Goal: Information Seeking & Learning: Learn about a topic

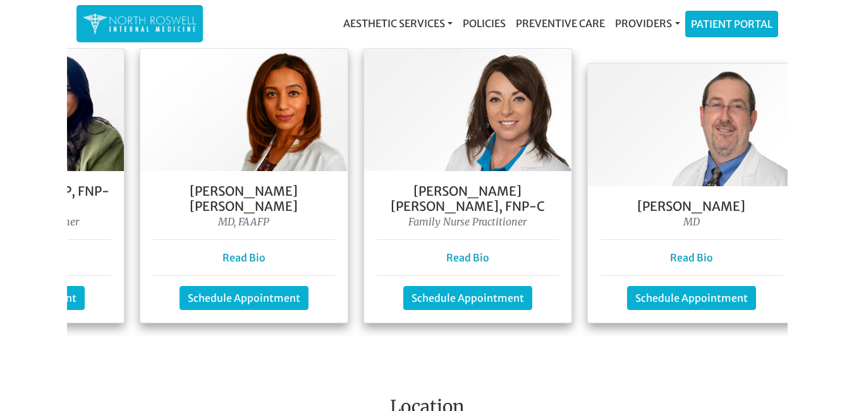
scroll to position [1137, 0]
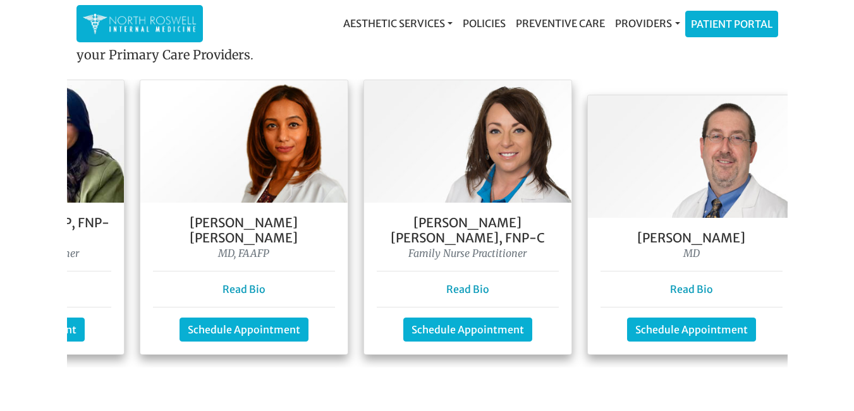
drag, startPoint x: 93, startPoint y: 267, endPoint x: 172, endPoint y: 379, distance: 137.4
click at [172, 379] on main "Welcome To Our Practice Our team of family and internal medicine practitioners …" at bounding box center [427, 81] width 854 height 2336
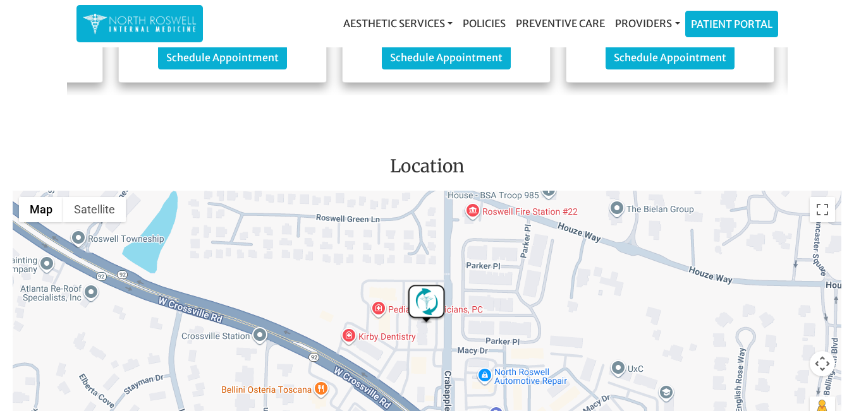
scroll to position [1390, 0]
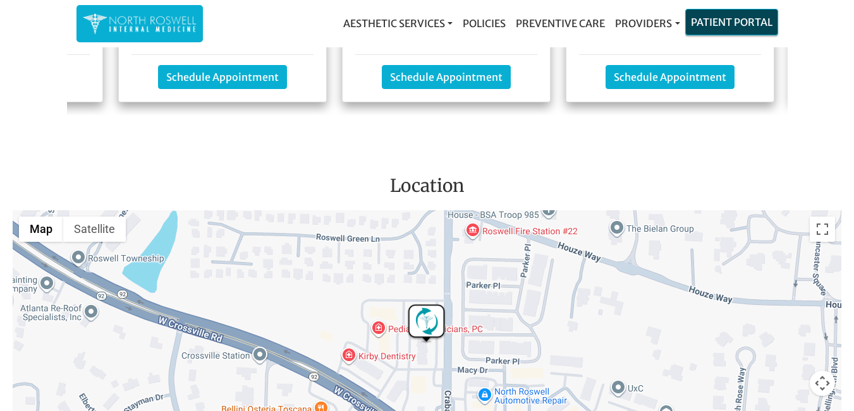
click at [733, 27] on link "Patient Portal" at bounding box center [731, 21] width 92 height 25
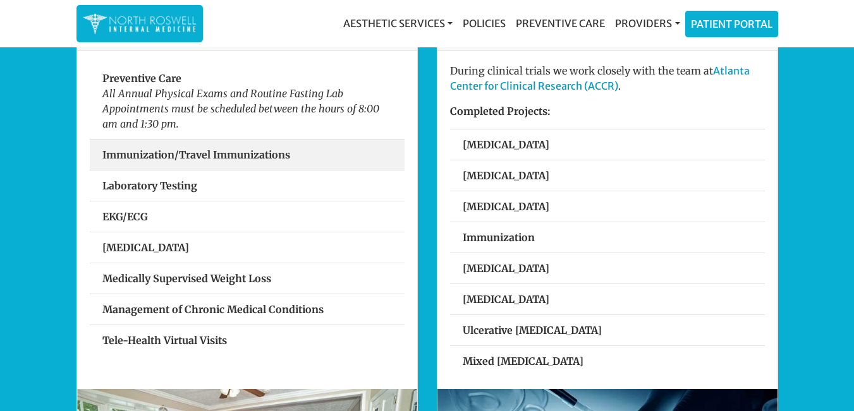
scroll to position [442, 0]
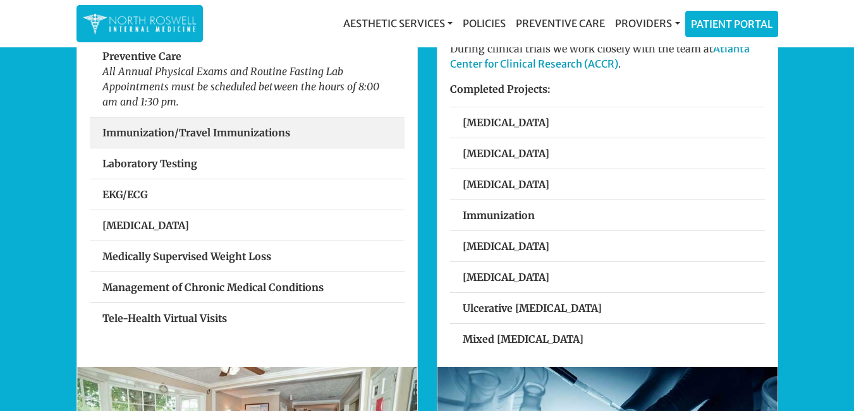
click at [222, 133] on strong "Immunization/Travel Immunizations" at bounding box center [196, 132] width 188 height 13
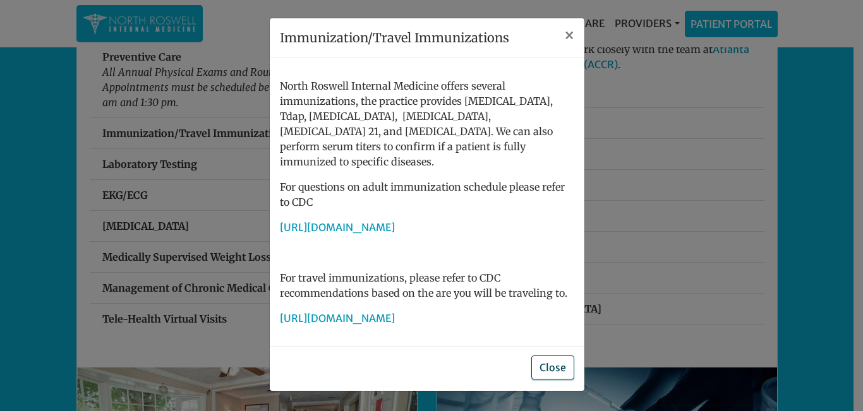
click at [553, 366] on button "Close" at bounding box center [552, 368] width 43 height 24
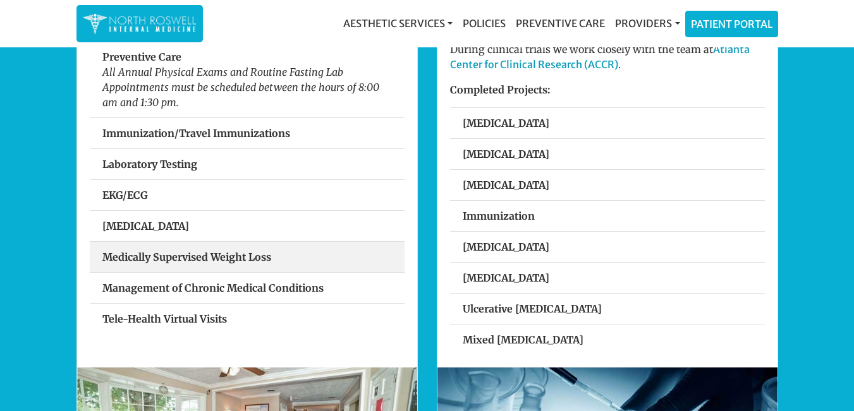
click at [166, 258] on strong "Medically Supervised Weight Loss" at bounding box center [186, 257] width 169 height 13
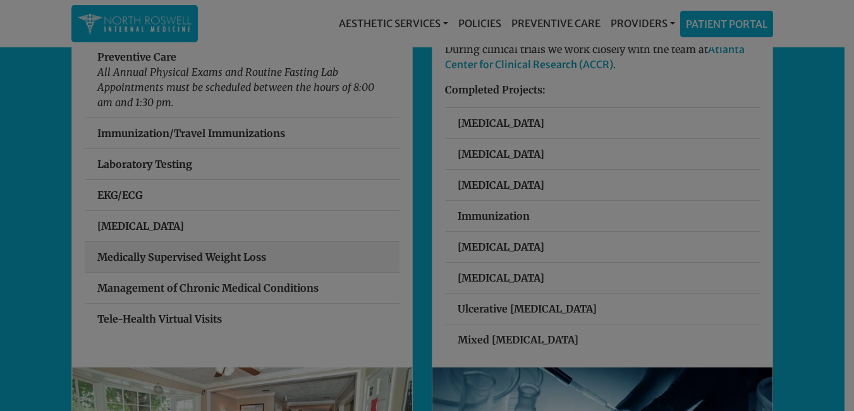
scroll to position [441, 0]
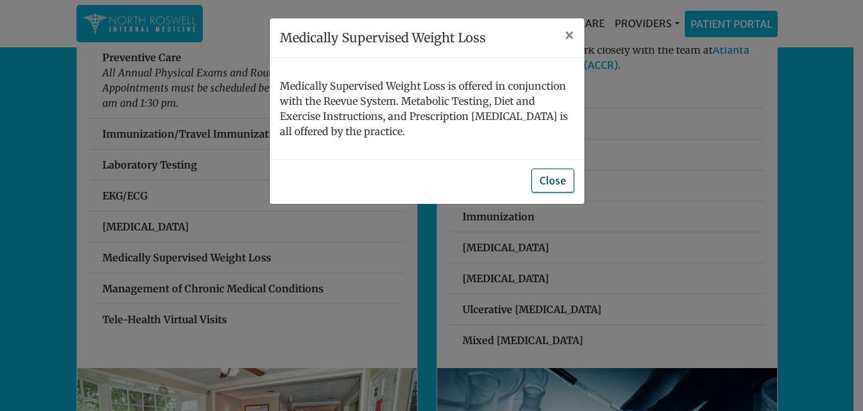
click at [552, 178] on button "Close" at bounding box center [552, 181] width 43 height 24
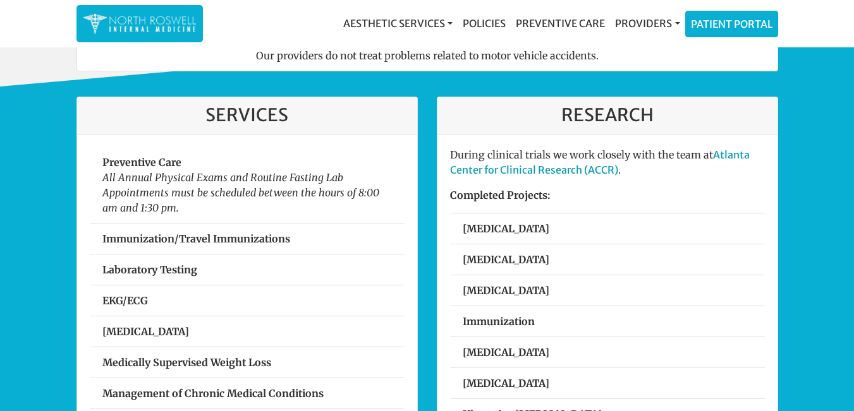
scroll to position [188, 0]
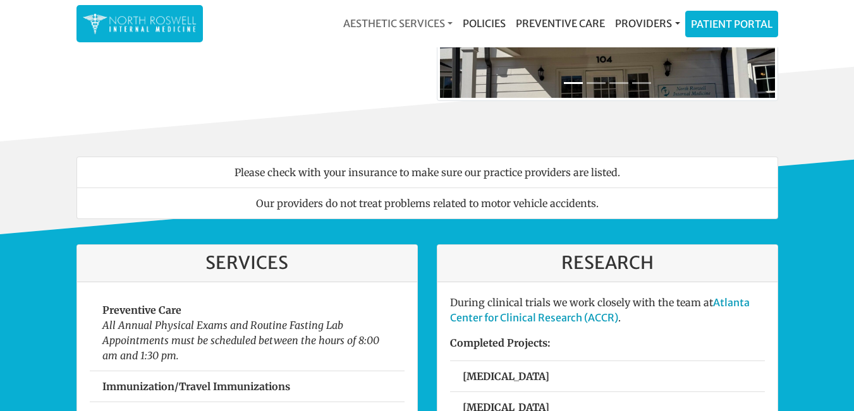
click at [395, 21] on link "Aesthetic Services" at bounding box center [397, 23] width 119 height 25
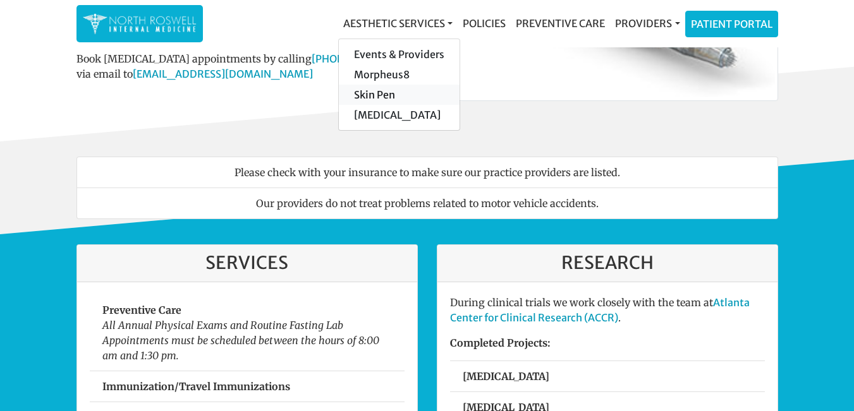
click at [380, 95] on link "Skin Pen" at bounding box center [399, 95] width 121 height 20
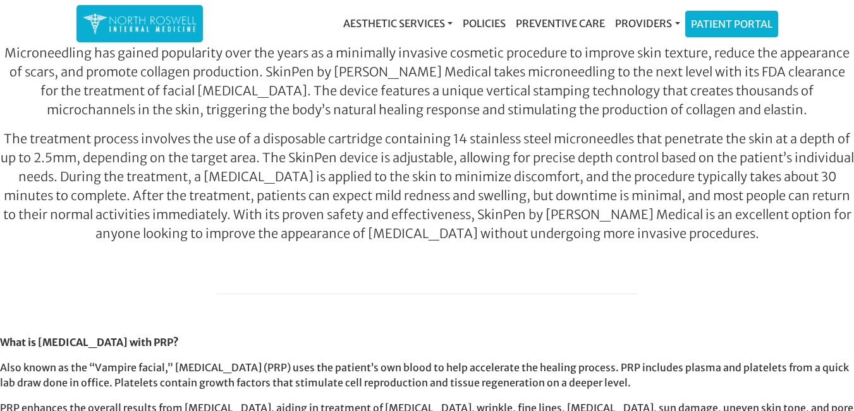
scroll to position [190, 0]
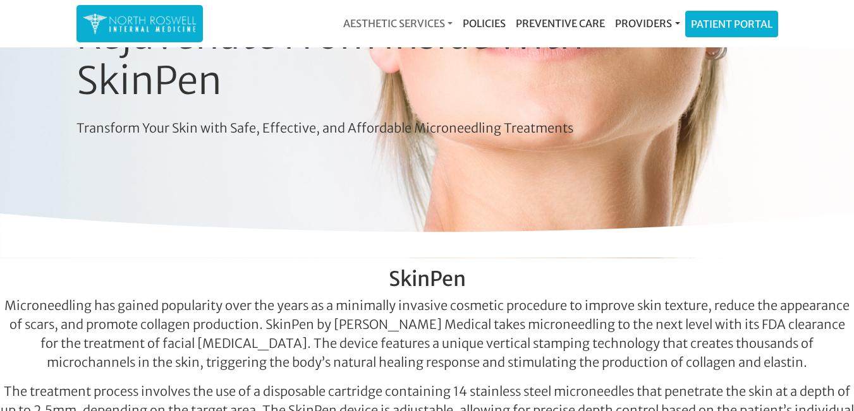
click at [438, 22] on link "Aesthetic Services" at bounding box center [397, 23] width 119 height 25
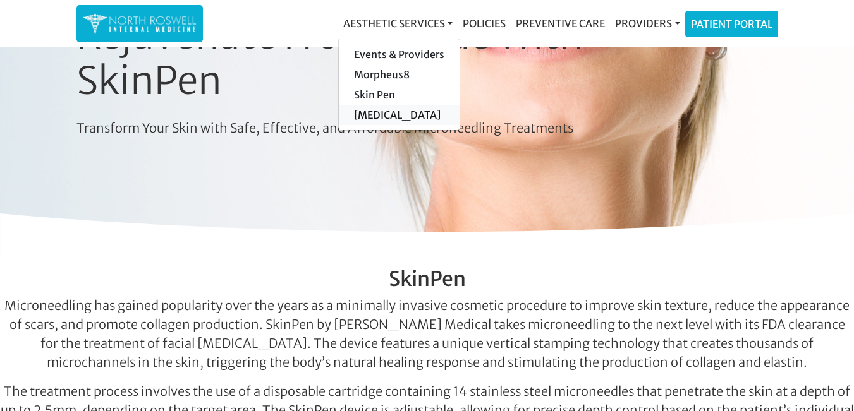
click at [379, 116] on link "[MEDICAL_DATA]" at bounding box center [399, 115] width 121 height 20
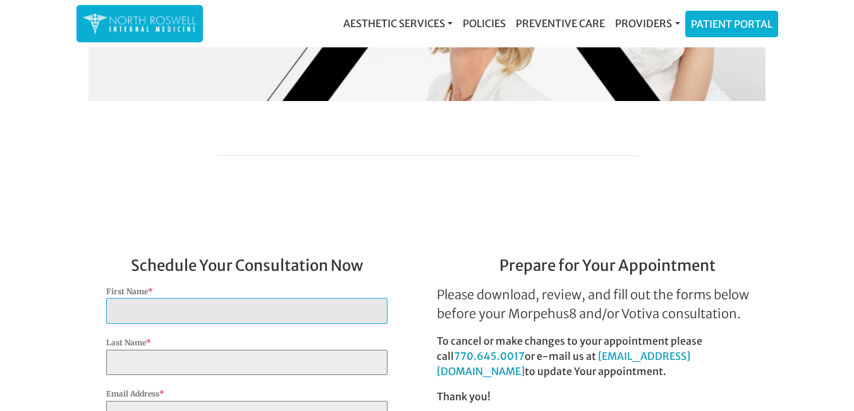
scroll to position [3159, 0]
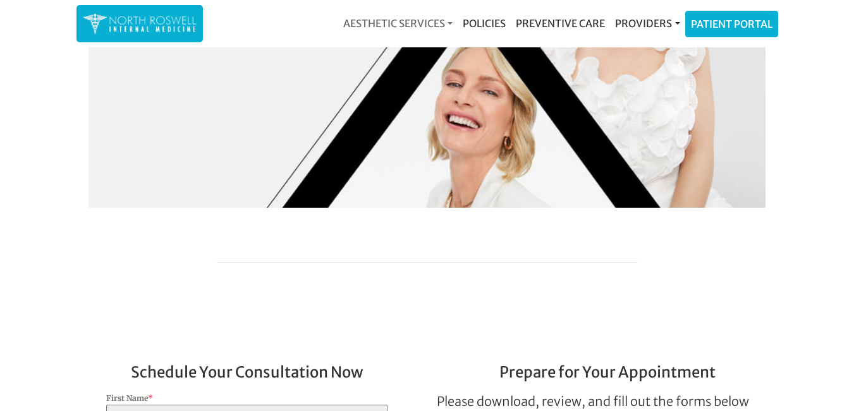
click at [411, 23] on link "Aesthetic Services" at bounding box center [397, 23] width 119 height 25
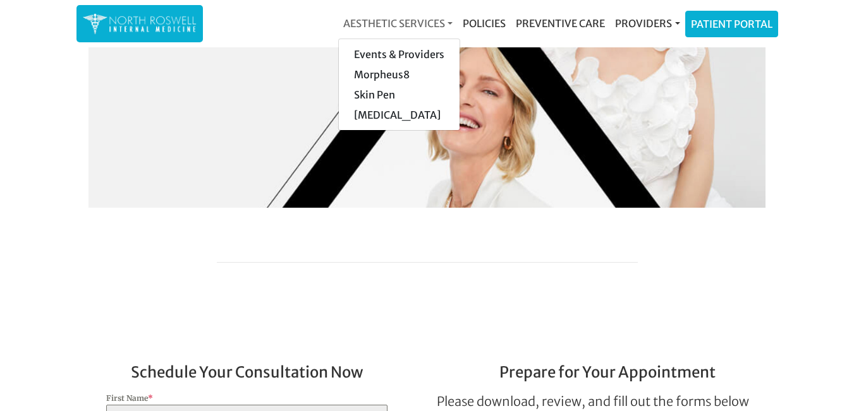
click at [411, 23] on link "Aesthetic Services" at bounding box center [397, 23] width 119 height 25
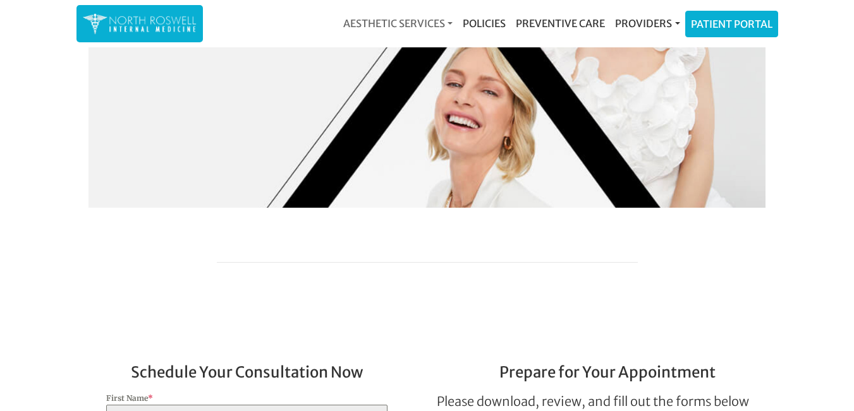
click at [411, 23] on link "Aesthetic Services" at bounding box center [397, 23] width 119 height 25
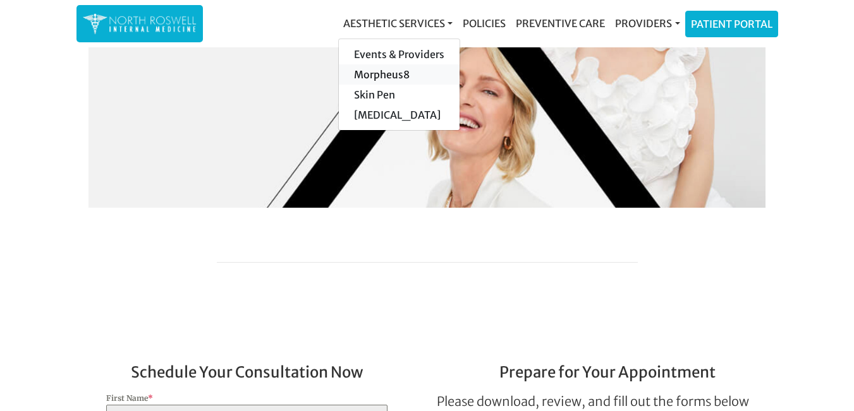
drag, startPoint x: 411, startPoint y: 23, endPoint x: 379, endPoint y: 77, distance: 62.6
click at [379, 77] on link "Morpheus8" at bounding box center [399, 74] width 121 height 20
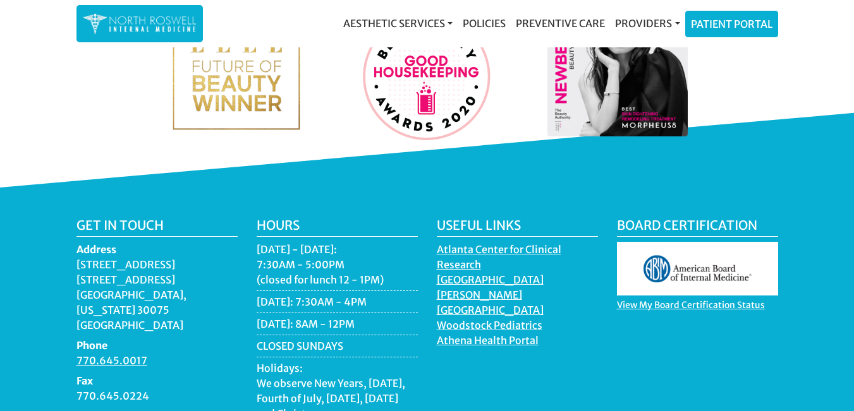
scroll to position [3096, 0]
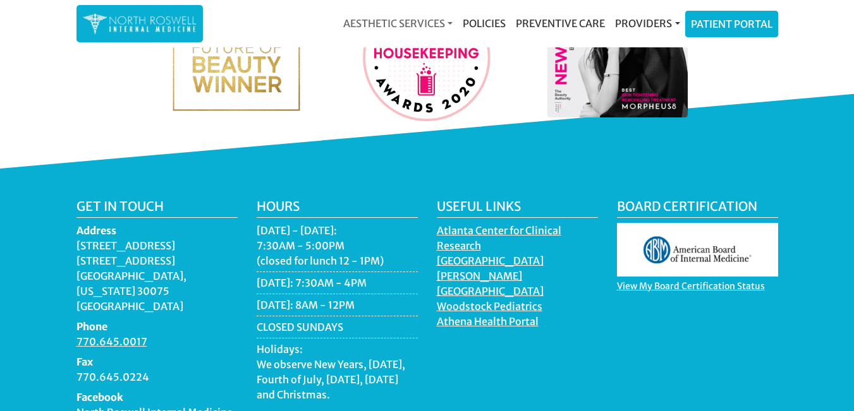
click at [396, 22] on link "Aesthetic Services" at bounding box center [397, 23] width 119 height 25
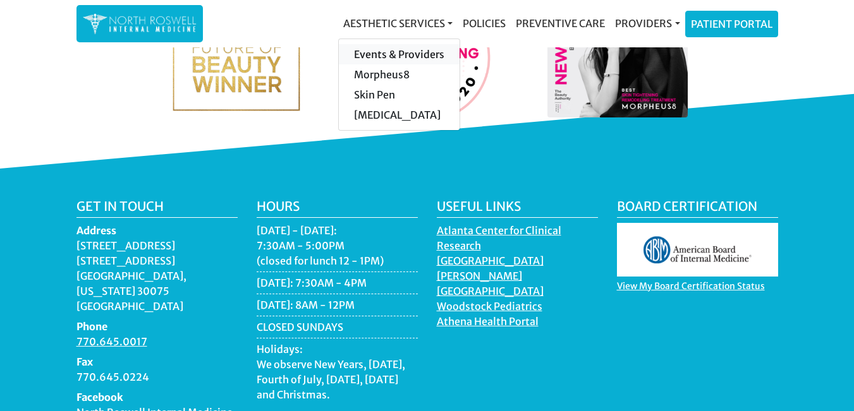
click at [394, 51] on link "Events & Providers" at bounding box center [399, 54] width 121 height 20
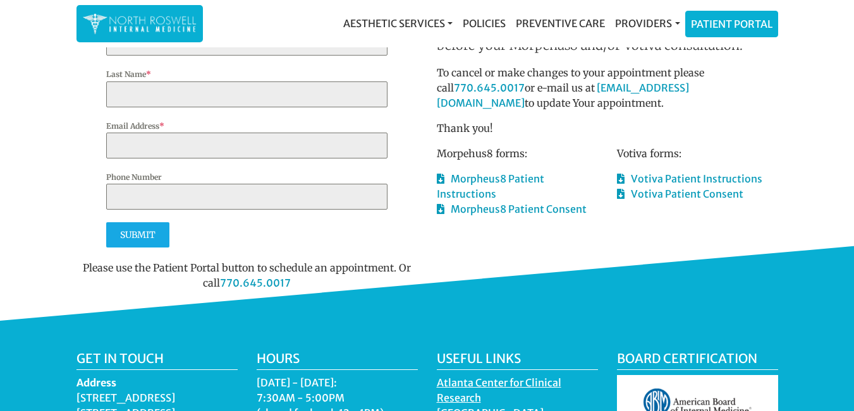
scroll to position [1516, 0]
